Goal: Task Accomplishment & Management: Manage account settings

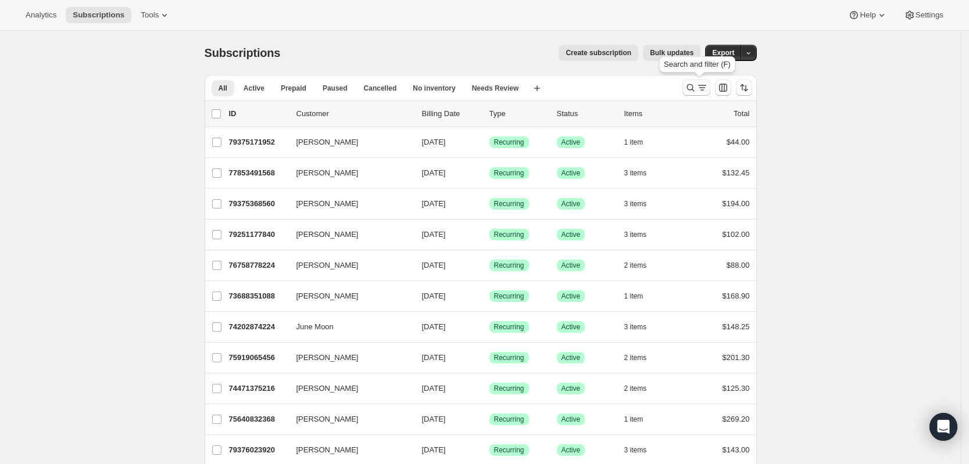
click at [693, 85] on icon "Search and filter results" at bounding box center [691, 88] width 12 height 12
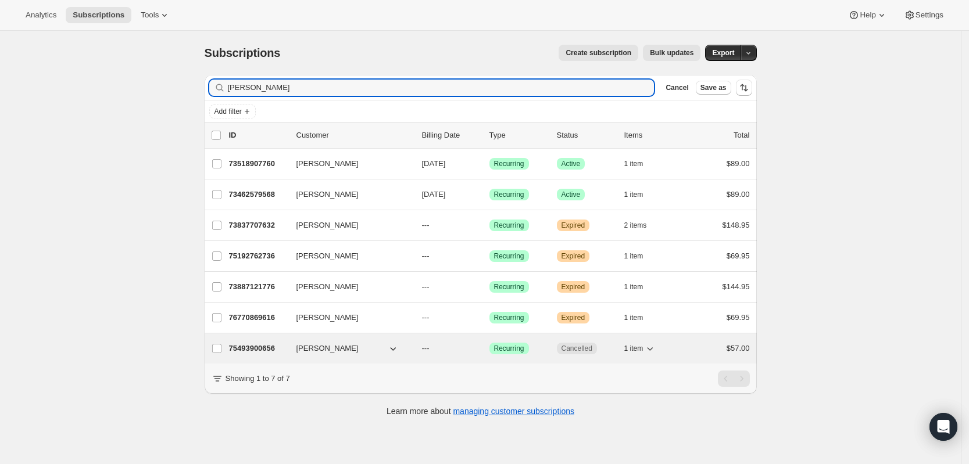
type input "[PERSON_NAME]"
click at [266, 347] on p "75493900656" at bounding box center [258, 349] width 58 height 12
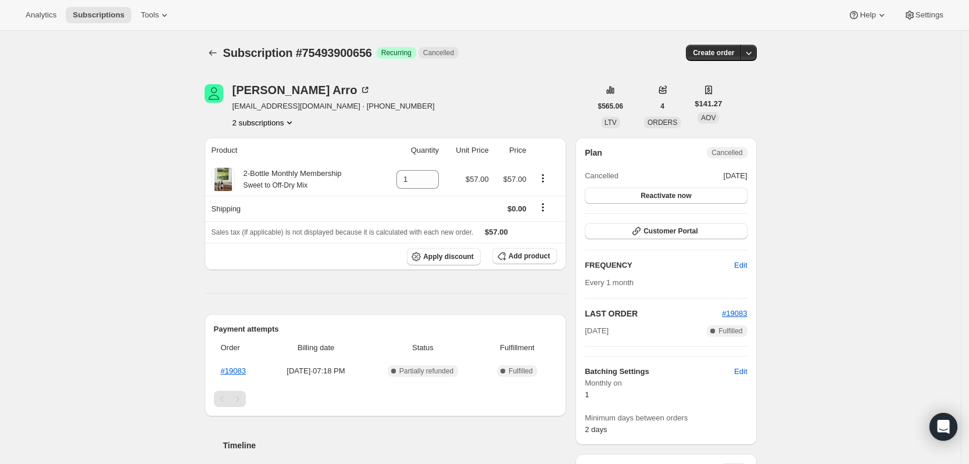
click at [295, 124] on icon "Product actions" at bounding box center [290, 123] width 12 height 12
click at [298, 167] on span "Current" at bounding box center [289, 164] width 23 height 9
click at [271, 169] on span "75493900656 Info Current" at bounding box center [265, 165] width 81 height 12
click at [295, 167] on span "Current" at bounding box center [289, 164] width 23 height 9
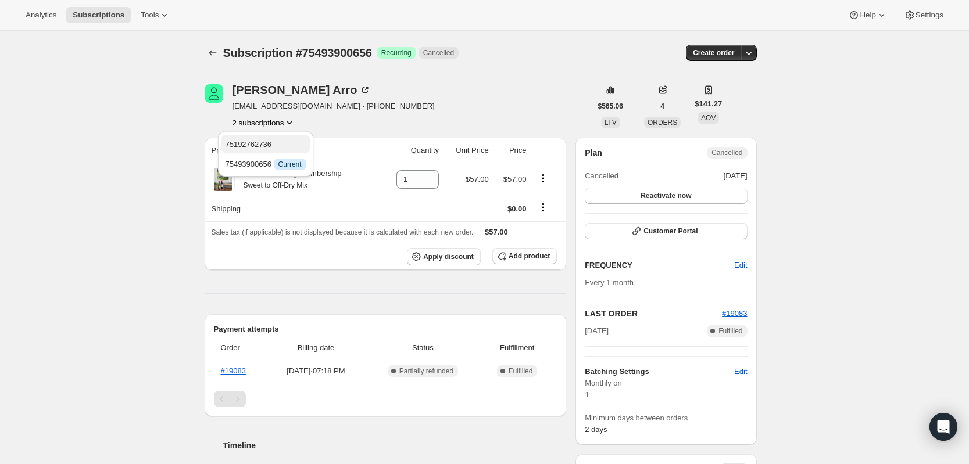
click at [252, 142] on span "75192762736" at bounding box center [248, 144] width 46 height 9
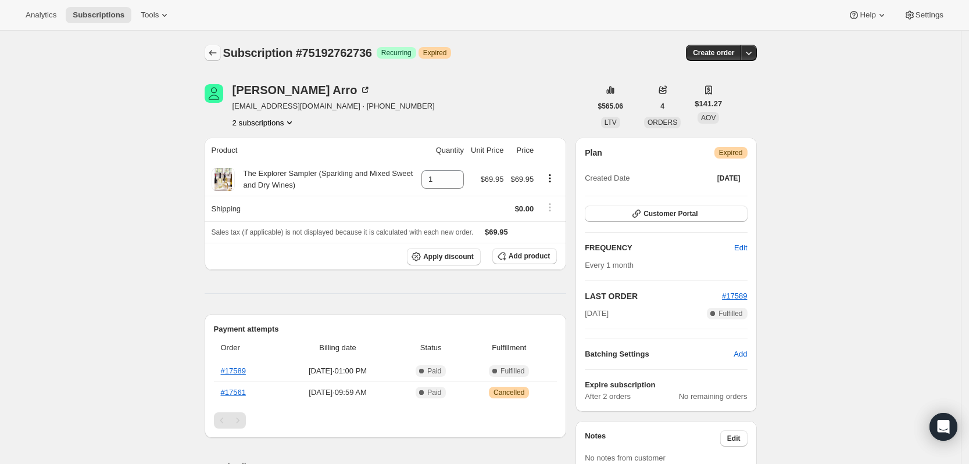
click at [217, 53] on icon "Subscriptions" at bounding box center [213, 53] width 12 height 12
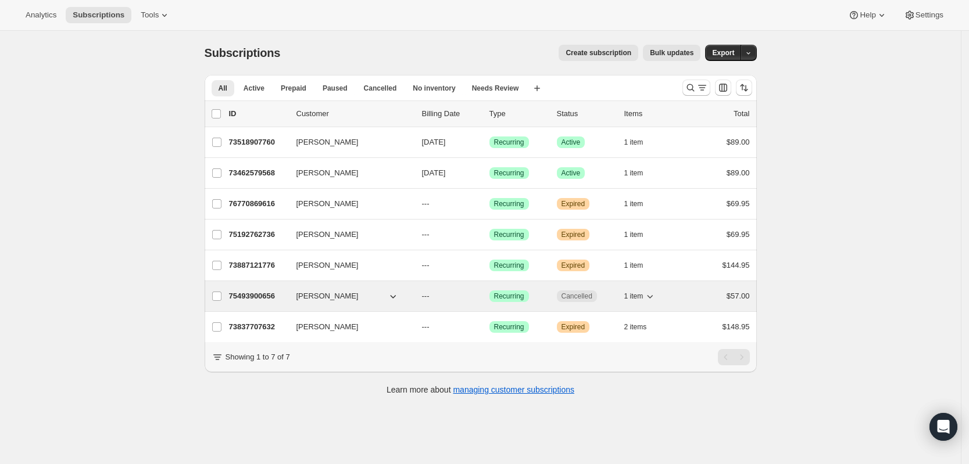
click at [257, 293] on p "75493900656" at bounding box center [258, 297] width 58 height 12
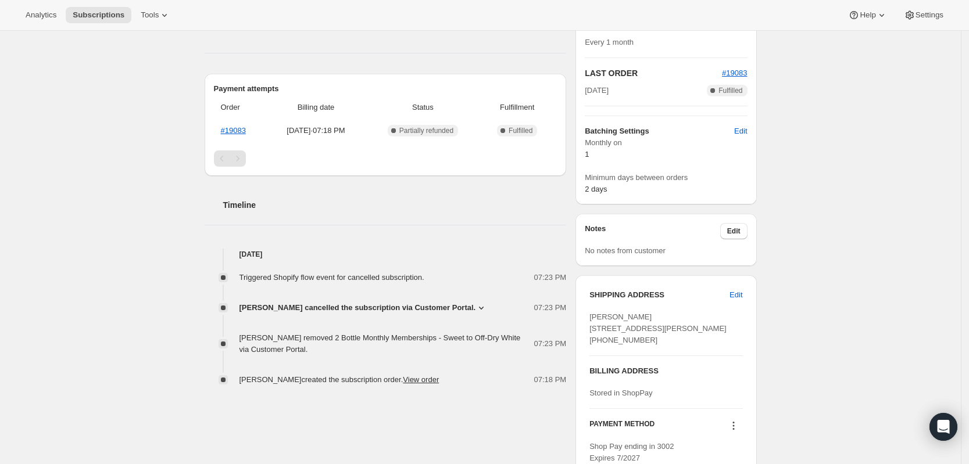
scroll to position [243, 0]
